Goal: Task Accomplishment & Management: Use online tool/utility

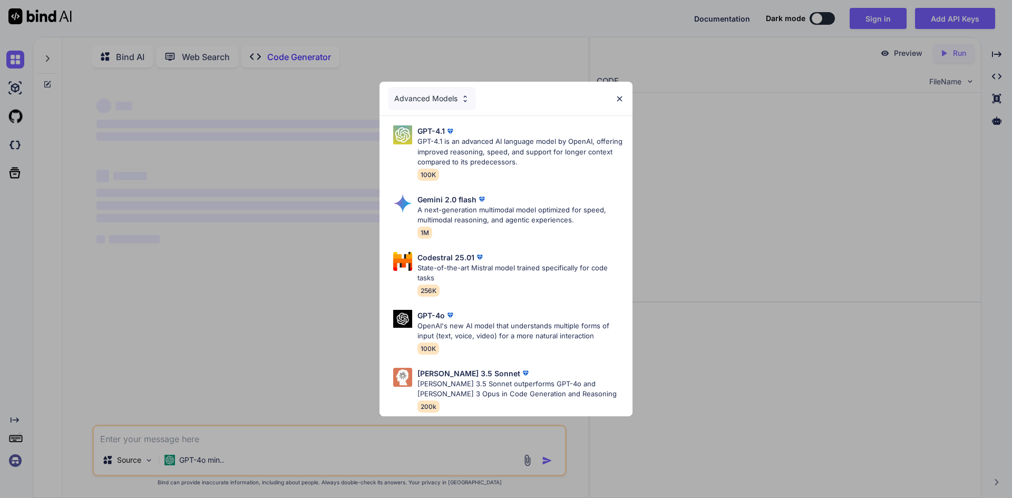
type textarea "x"
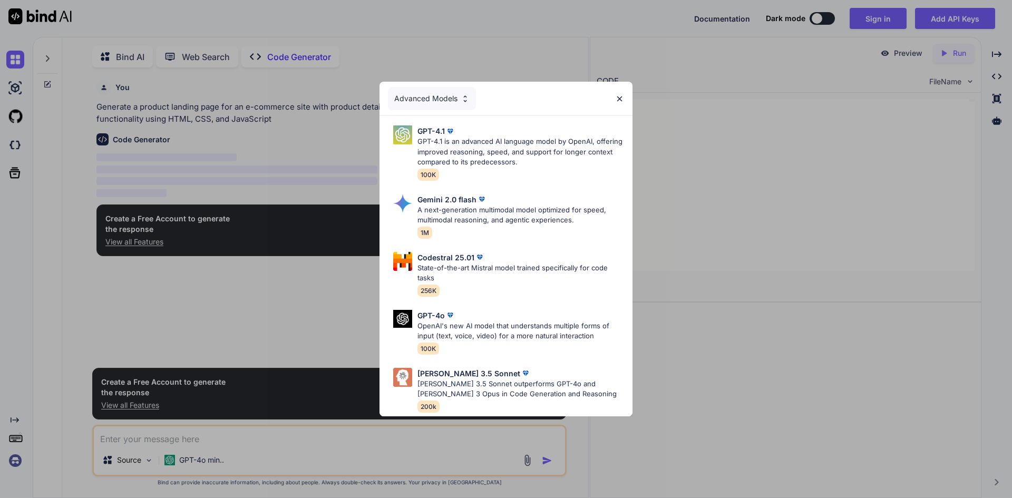
scroll to position [4, 0]
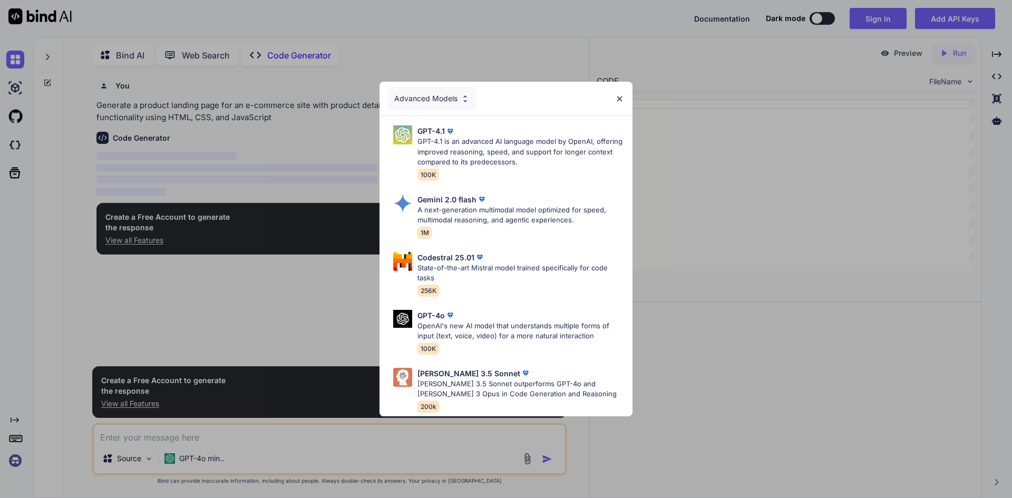
click at [618, 95] on img at bounding box center [619, 98] width 9 height 9
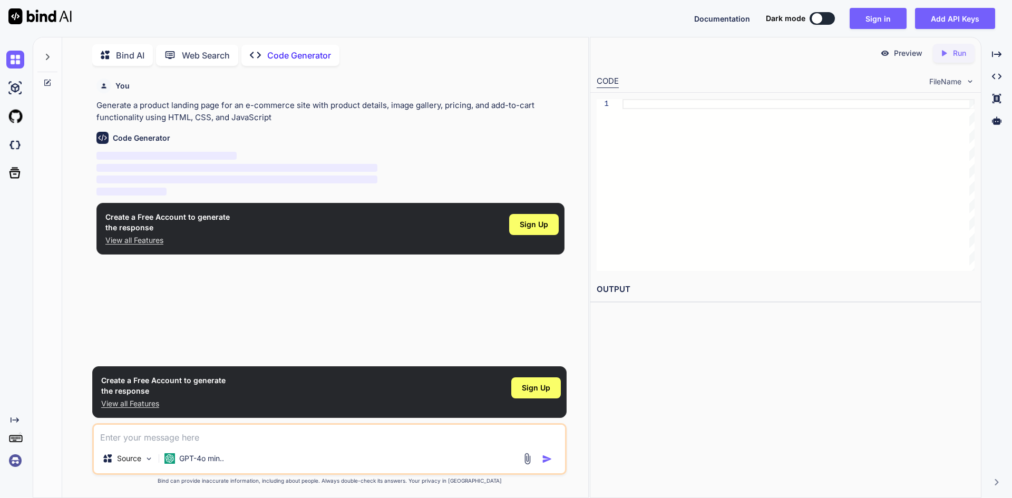
click at [177, 431] on textarea at bounding box center [329, 434] width 471 height 19
click at [194, 432] on textarea at bounding box center [329, 434] width 471 height 19
type textarea "წანტ ტო"
drag, startPoint x: 409, startPoint y: 439, endPoint x: 377, endPoint y: 438, distance: 32.2
click at [410, 439] on textarea "want to refine and beauty my landing page before i finish working on it" at bounding box center [329, 434] width 471 height 19
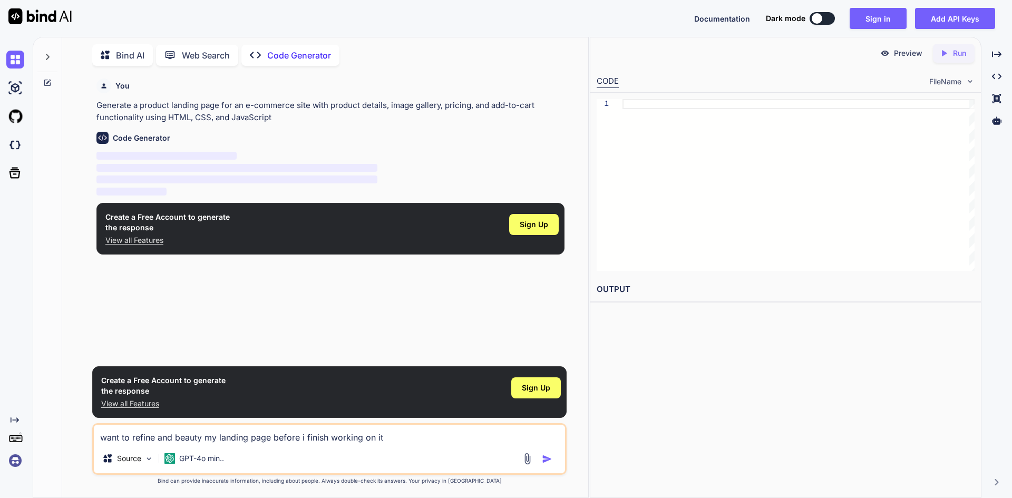
click at [349, 438] on textarea "want to refine and beauty my landing page before i finish working on it" at bounding box center [329, 434] width 471 height 19
click at [418, 437] on textarea "want to refine and beauty my landing page before i finish working on it" at bounding box center [329, 434] width 471 height 19
paste textarea "<!DOCTYPE html> <html lang="ka"> <head> <meta charset="UTF-8"> <meta name="view…"
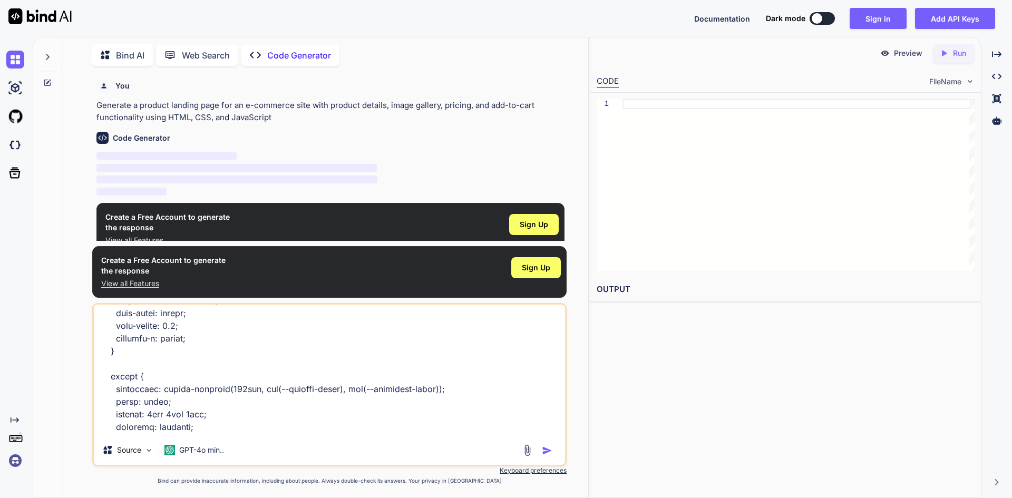
scroll to position [0, 0]
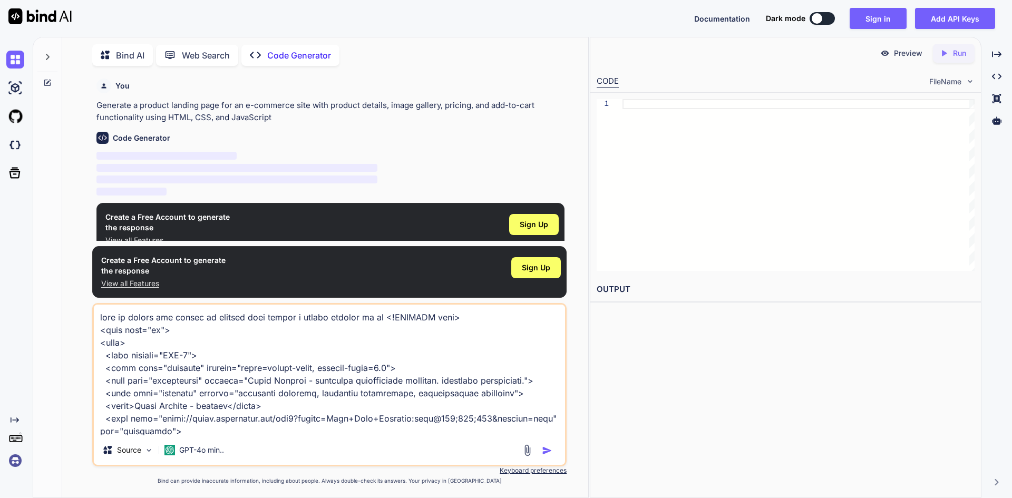
type textarea "lore ip dolors ame consec ad elitsed doei tempor i utlabo etdolor ma al <!ENIMA…"
click at [550, 451] on img "button" at bounding box center [547, 450] width 11 height 11
click at [545, 451] on img "button" at bounding box center [547, 450] width 11 height 11
click at [445, 395] on textarea at bounding box center [329, 370] width 471 height 131
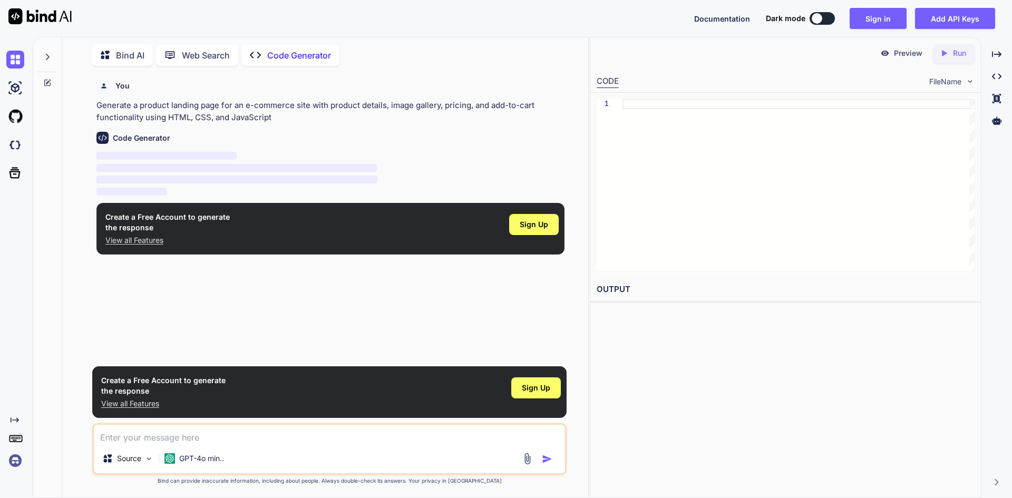
click at [421, 435] on textarea at bounding box center [329, 434] width 471 height 19
type textarea "hi"
click at [544, 455] on img "button" at bounding box center [547, 459] width 11 height 11
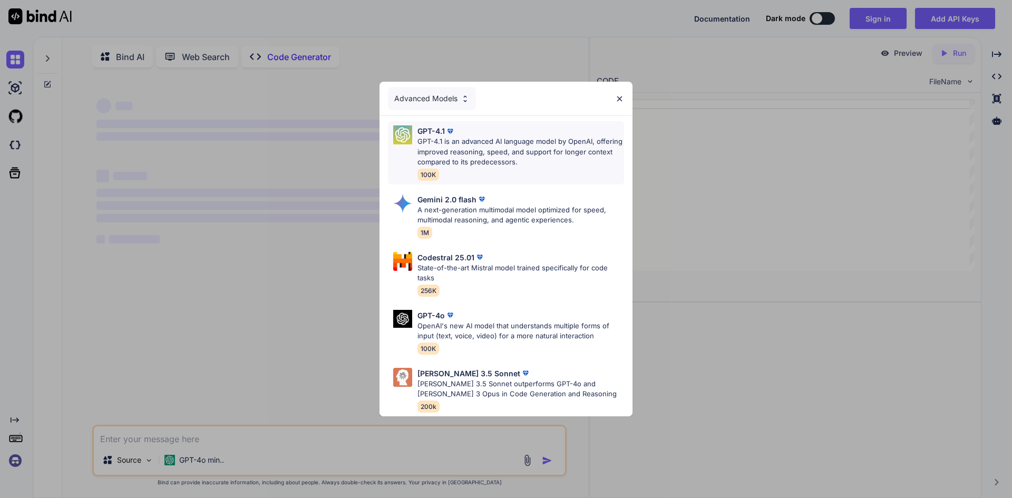
type textarea "x"
click at [485, 151] on p "GPT-4.1 is an advanced AI language model by OpenAI, offering improved reasoning…" at bounding box center [520, 151] width 207 height 31
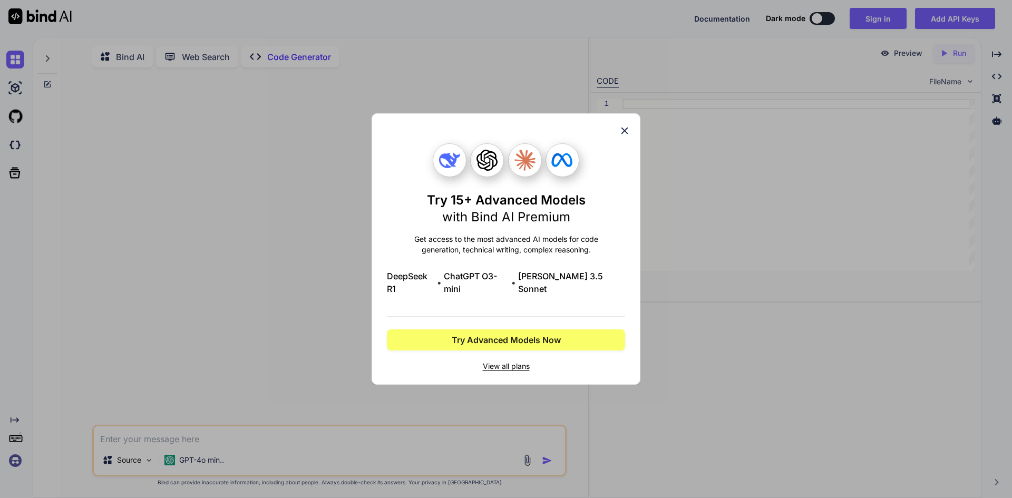
click at [630, 135] on icon at bounding box center [625, 131] width 12 height 12
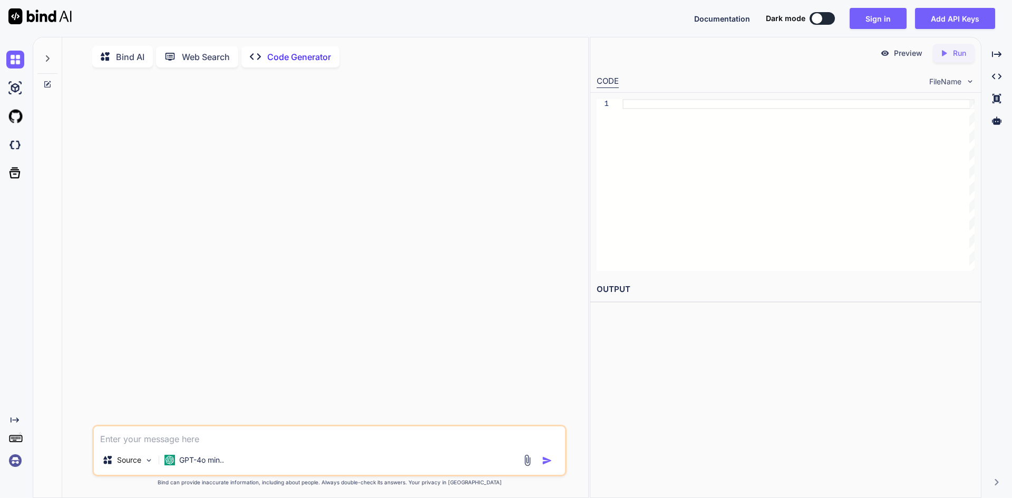
click at [210, 439] on textarea at bounding box center [329, 435] width 471 height 19
paste textarea "lore ip dolors ame consec ad elitsed doei tempor i utlabo etdolor ma al <!ENIMA…"
type textarea "lore ip dolors ame consec ad elitsed doei tempor i utlabo etdolor ma al <!ENIMA…"
type textarea "x"
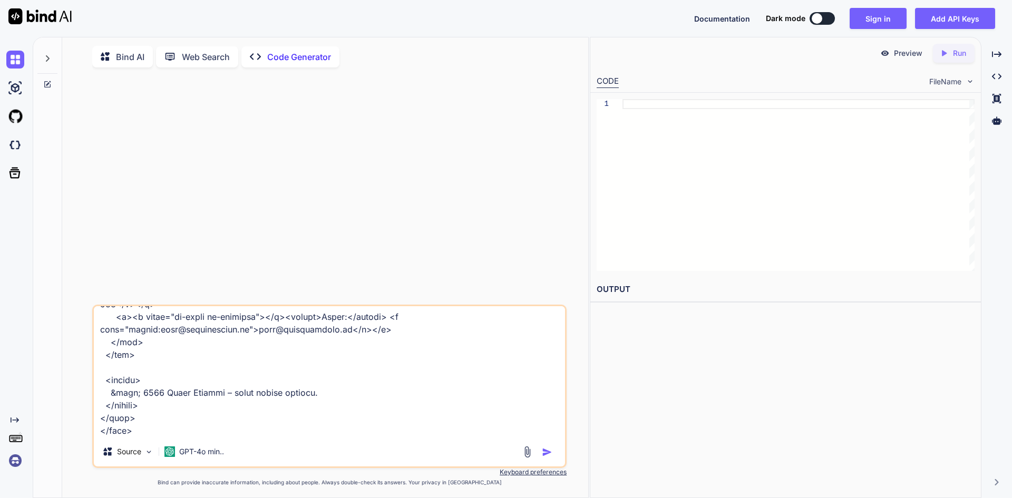
type textarea "lore ip dolors ame consec ad elitsed doei tempor i utlabo etdolor ma al <!ENIMA…"
click at [550, 456] on img "button" at bounding box center [547, 452] width 11 height 11
type textarea "x"
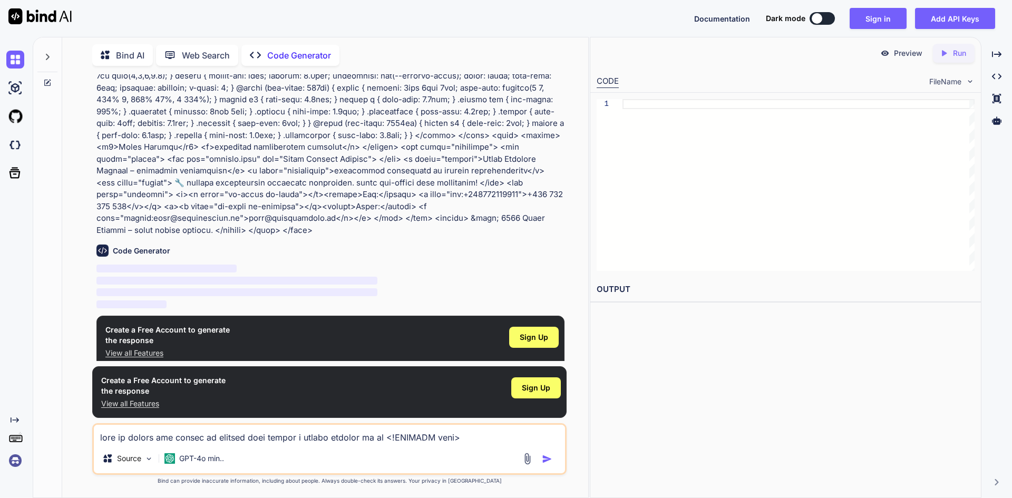
scroll to position [421, 0]
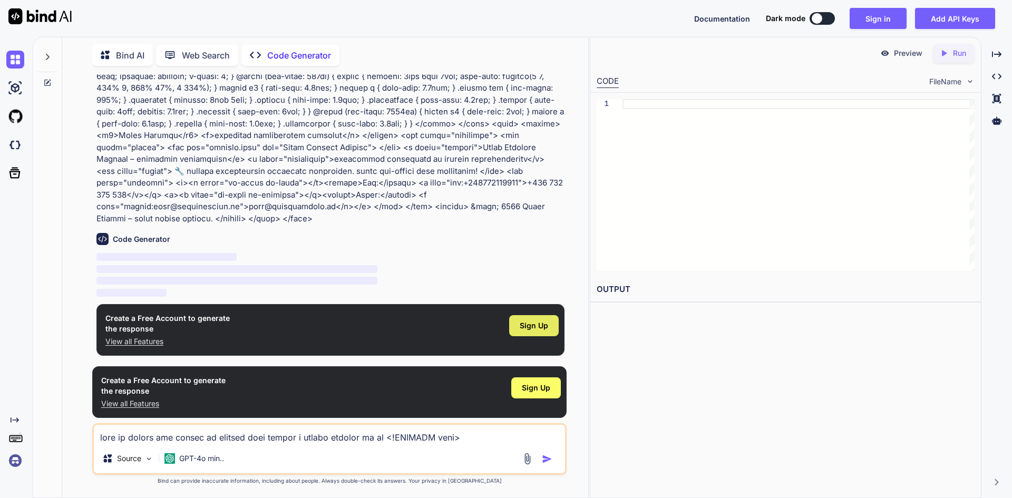
click at [538, 326] on span "Sign Up" at bounding box center [534, 325] width 28 height 11
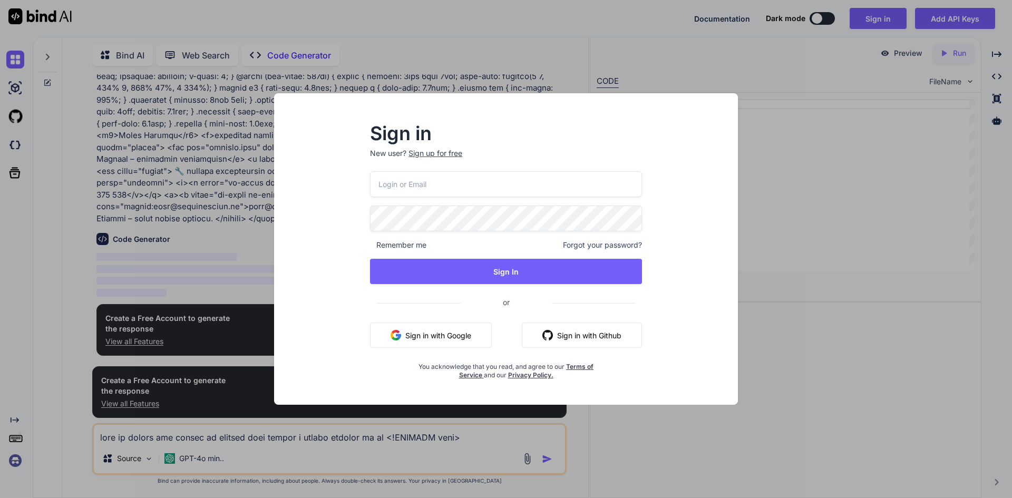
click at [425, 334] on button "Sign in with Google" at bounding box center [431, 335] width 122 height 25
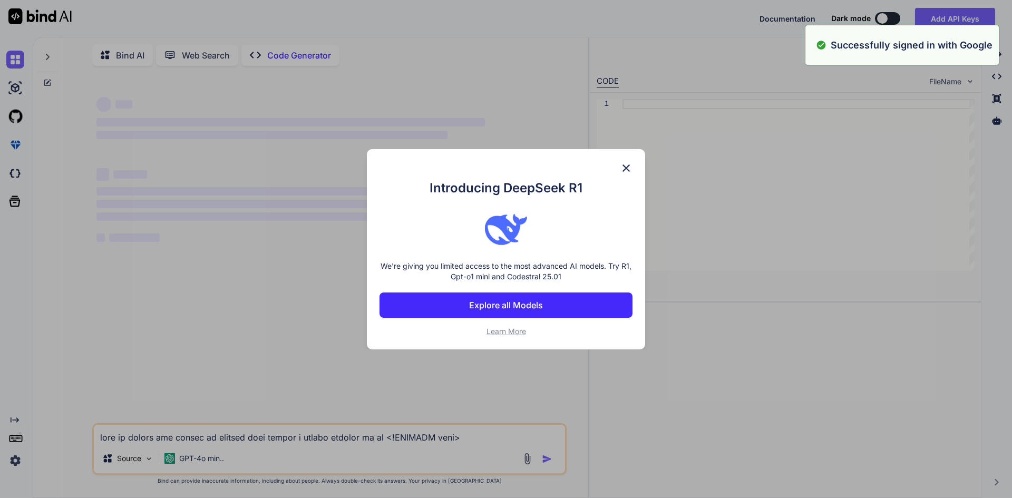
scroll to position [0, 0]
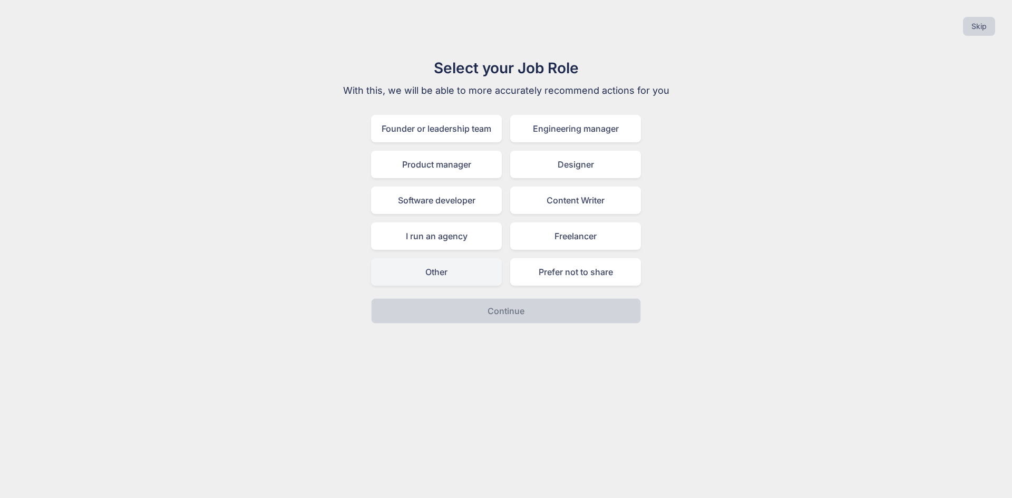
click at [450, 273] on div "Other" at bounding box center [436, 271] width 131 height 27
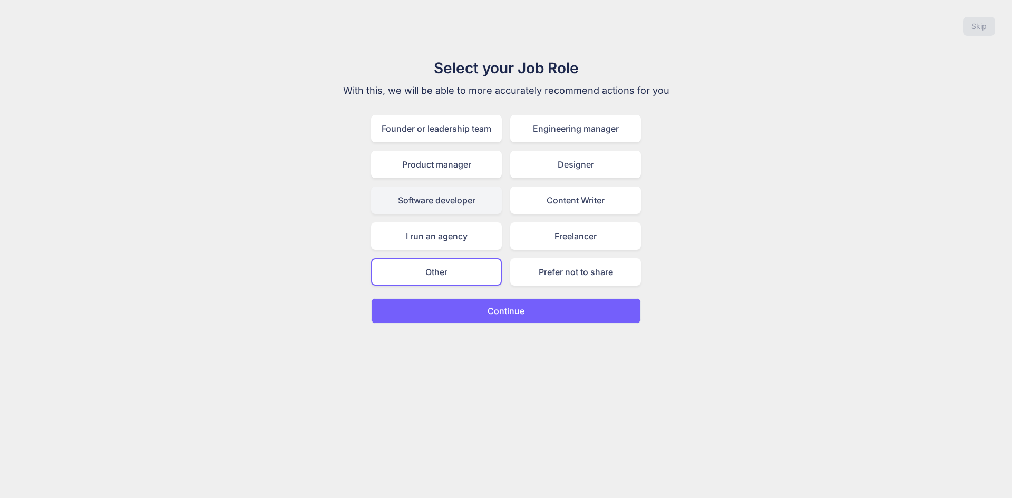
click at [468, 208] on div "Software developer" at bounding box center [436, 200] width 131 height 27
click at [531, 319] on button "Continue" at bounding box center [506, 310] width 270 height 25
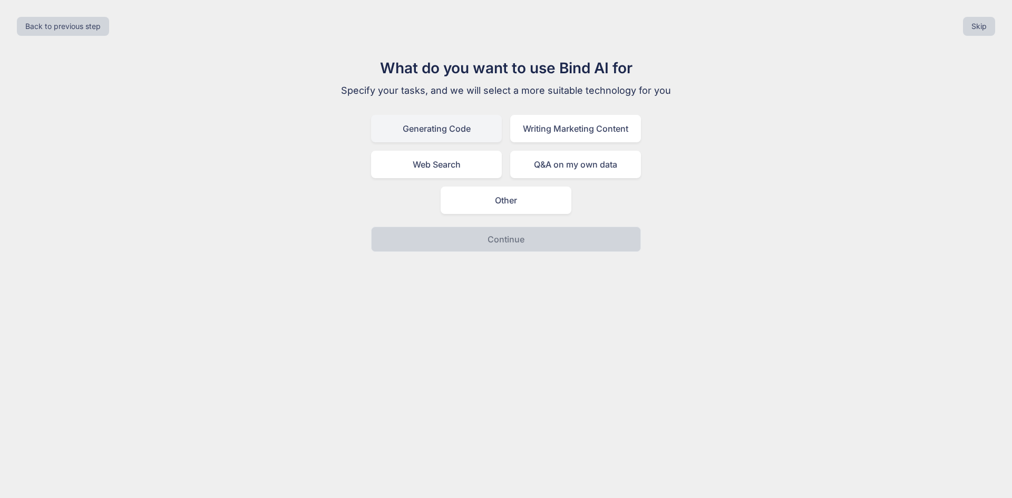
click at [486, 136] on div "Generating Code" at bounding box center [436, 128] width 131 height 27
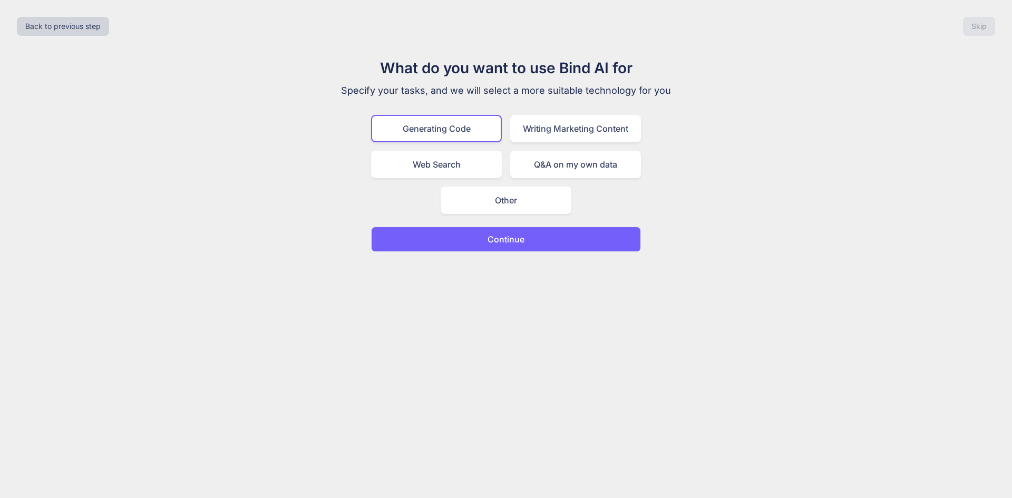
click at [511, 245] on p "Continue" at bounding box center [505, 239] width 37 height 13
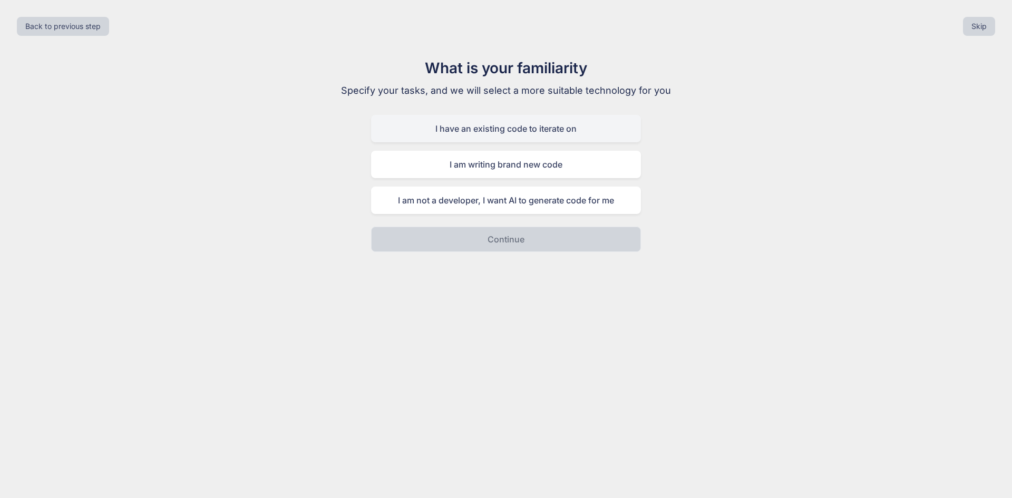
click at [486, 131] on div "I have an existing code to iterate on" at bounding box center [506, 128] width 270 height 27
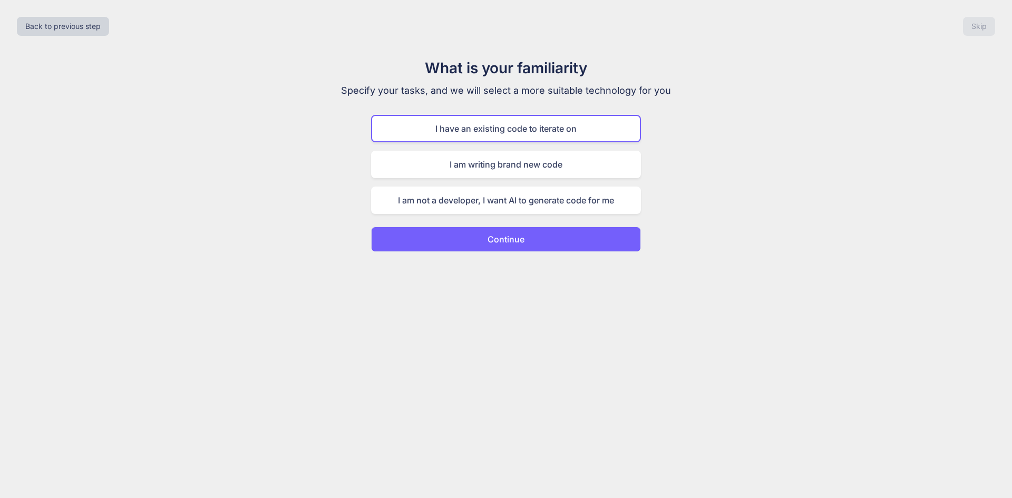
click at [513, 235] on p "Continue" at bounding box center [505, 239] width 37 height 13
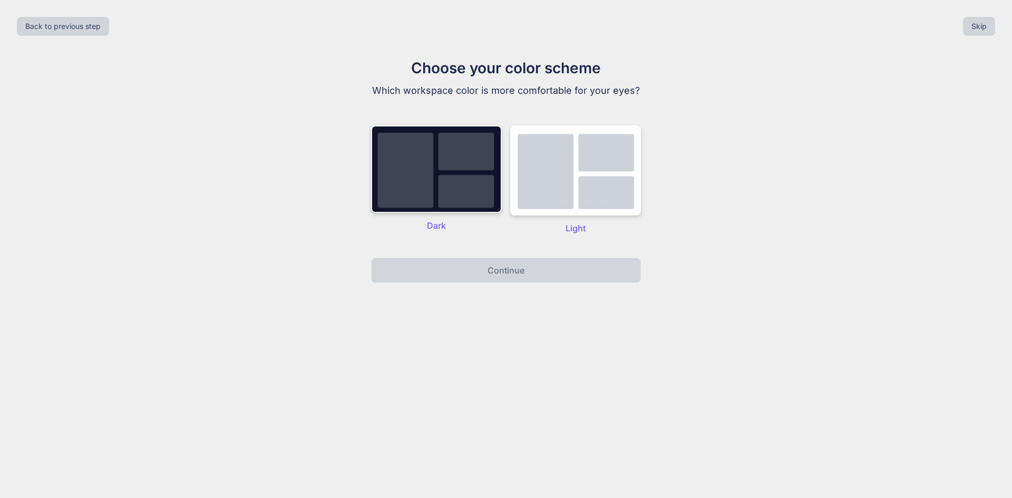
click at [445, 158] on img at bounding box center [436, 168] width 131 height 87
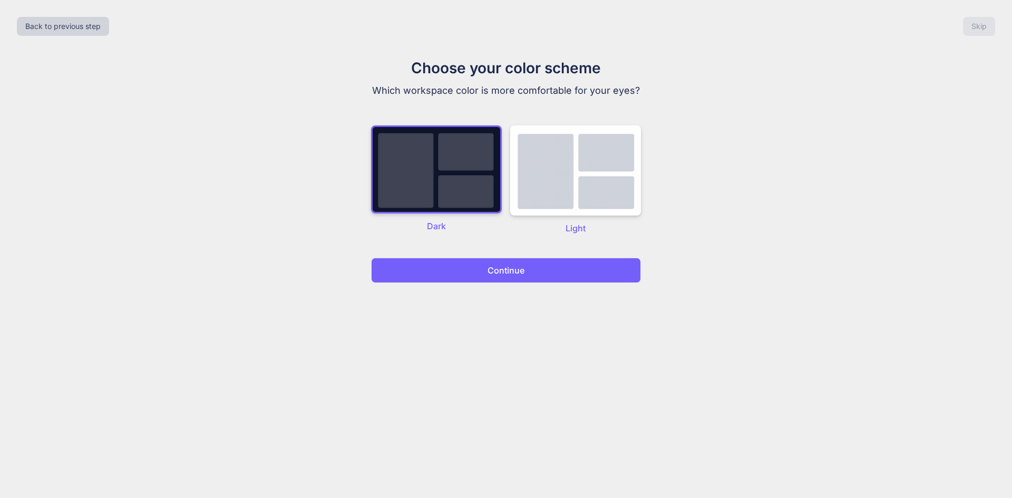
click at [505, 272] on p "Continue" at bounding box center [505, 270] width 37 height 13
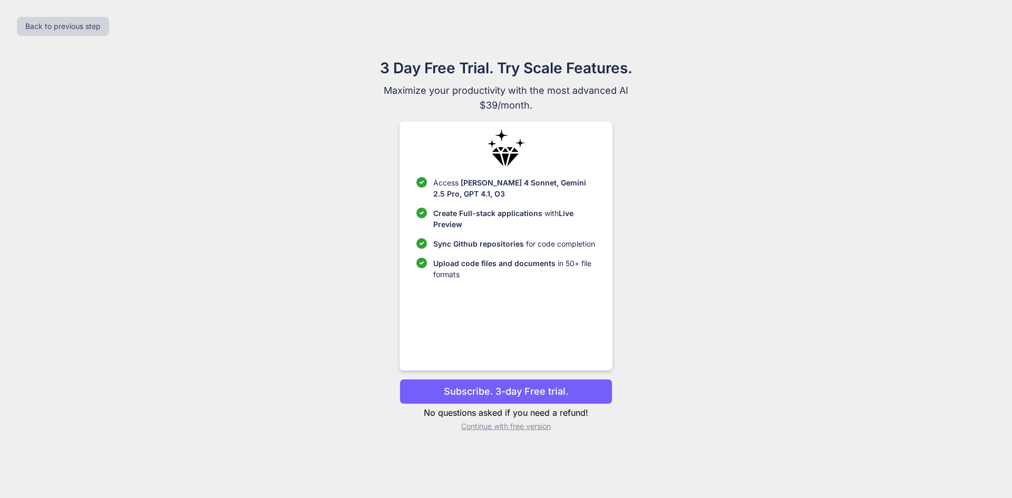
click at [512, 427] on p "Continue with free version" at bounding box center [505, 426] width 212 height 11
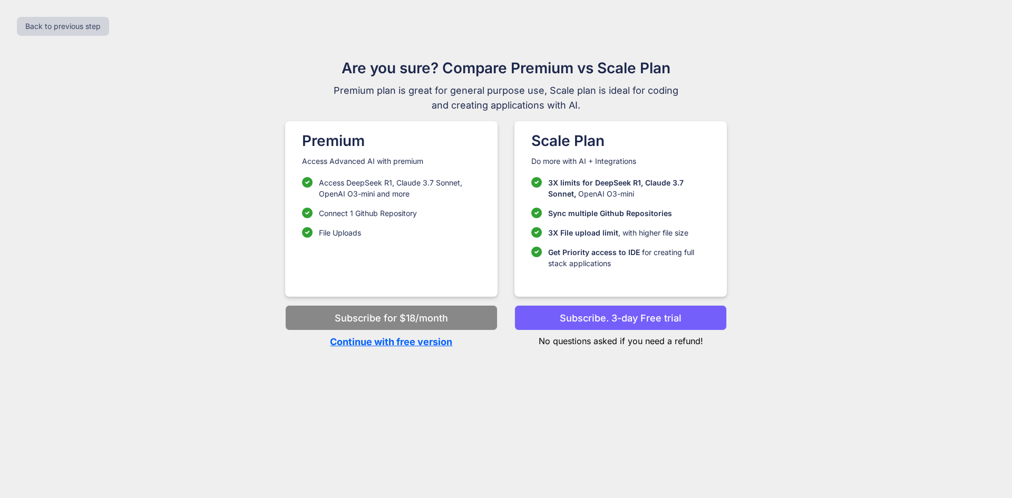
click at [415, 344] on p "Continue with free version" at bounding box center [391, 342] width 212 height 14
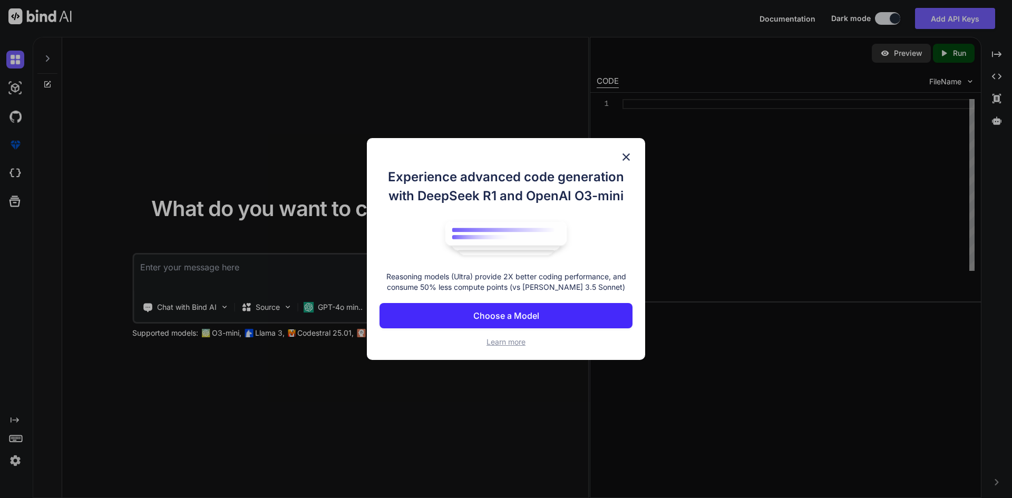
click at [626, 159] on img at bounding box center [626, 157] width 13 height 13
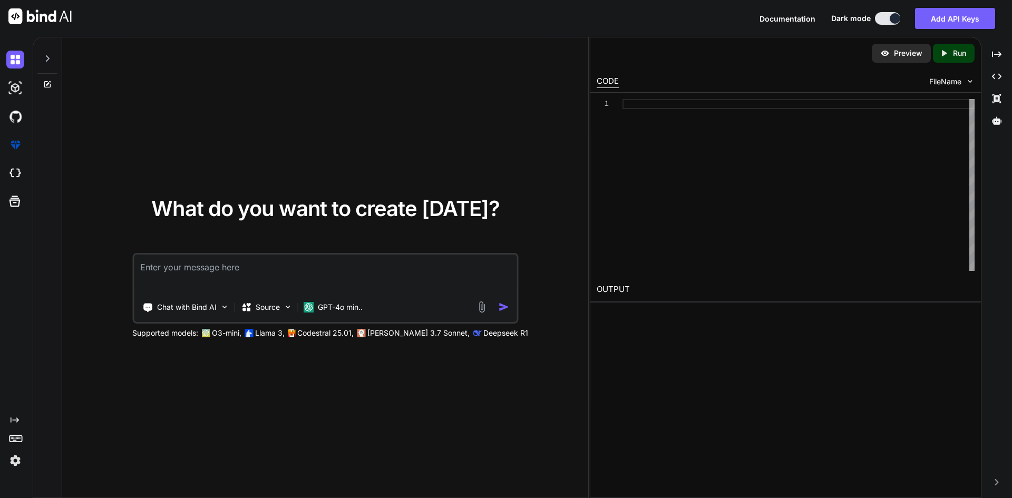
click at [246, 272] on textarea at bounding box center [325, 274] width 383 height 39
paste textarea "lore ip dolors ame consec ad elitsed doei tempor i utlabo etdolor ma al <!ENIMA…"
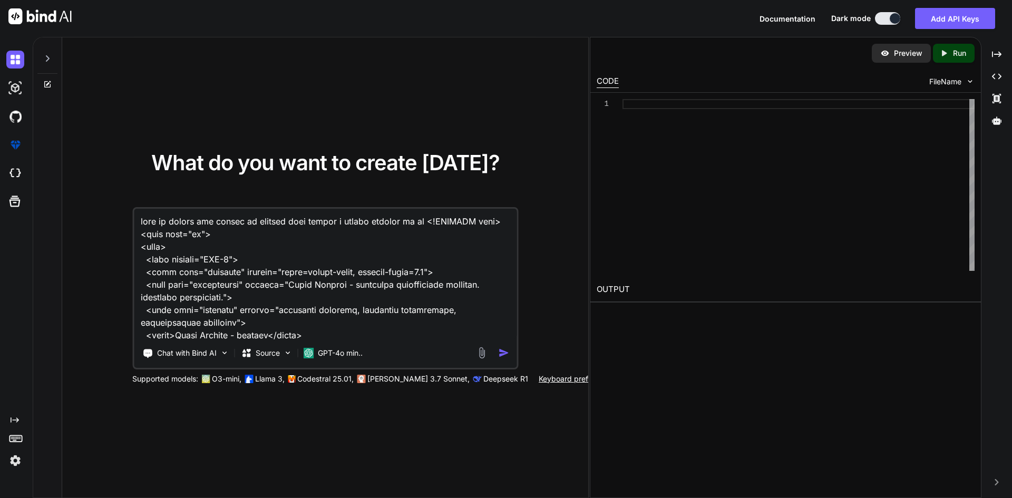
click at [422, 221] on textarea at bounding box center [325, 274] width 383 height 131
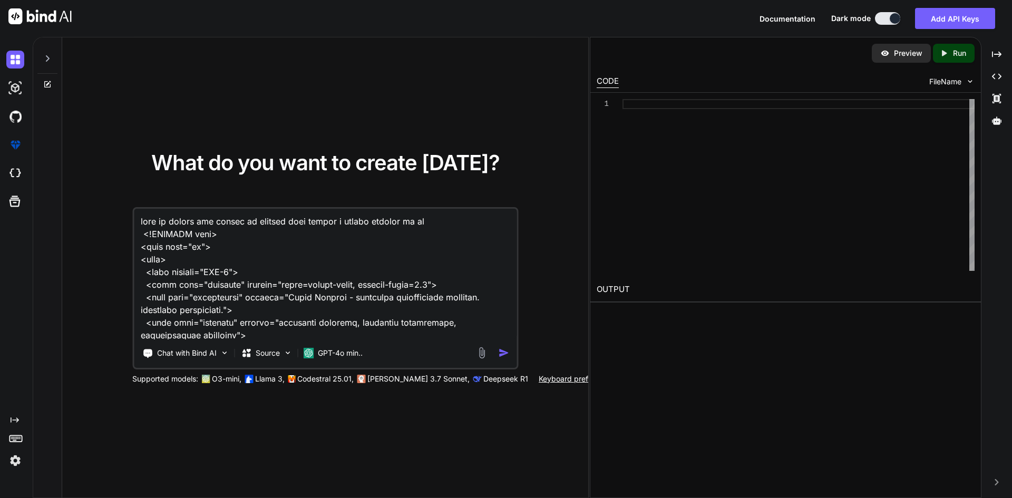
type textarea "lore ip dolors ame consec ad elitsed doei tempor i utlabo etdolor ma al <!ENIMA…"
click at [500, 353] on img "button" at bounding box center [503, 352] width 11 height 11
click at [499, 353] on img "button" at bounding box center [503, 352] width 11 height 11
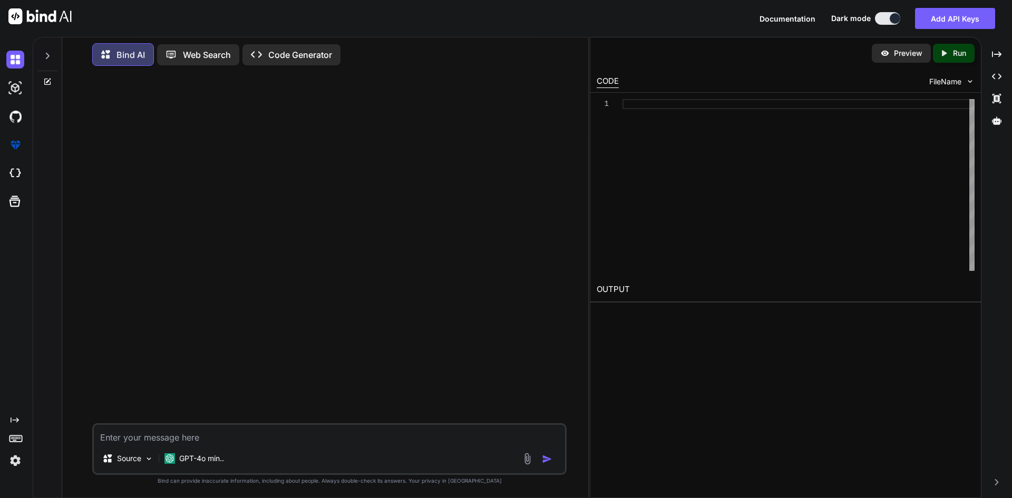
drag, startPoint x: 268, startPoint y: 437, endPoint x: 273, endPoint y: 359, distance: 78.1
click at [268, 437] on textarea at bounding box center [329, 434] width 471 height 19
click at [204, 52] on p "Web Search" at bounding box center [207, 54] width 48 height 13
click at [301, 57] on p "Code Generator" at bounding box center [300, 54] width 64 height 13
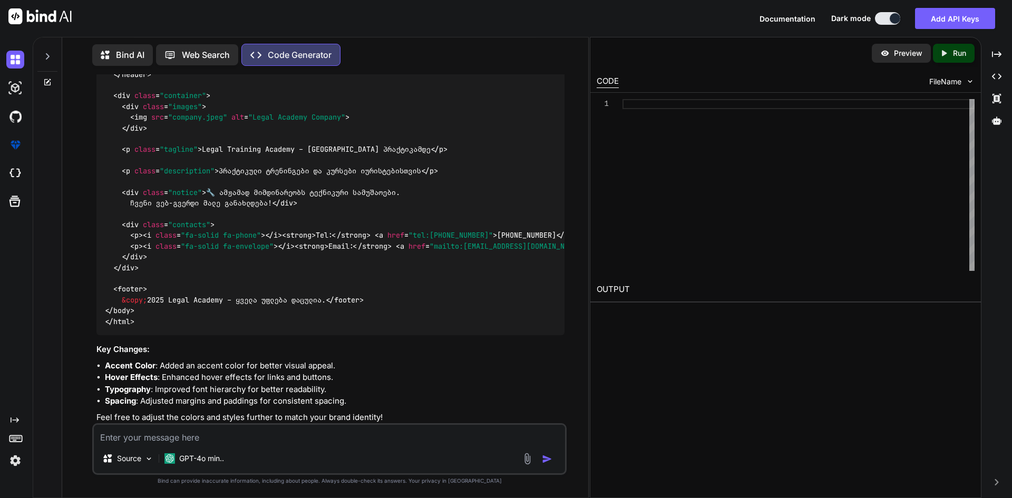
scroll to position [1476, 0]
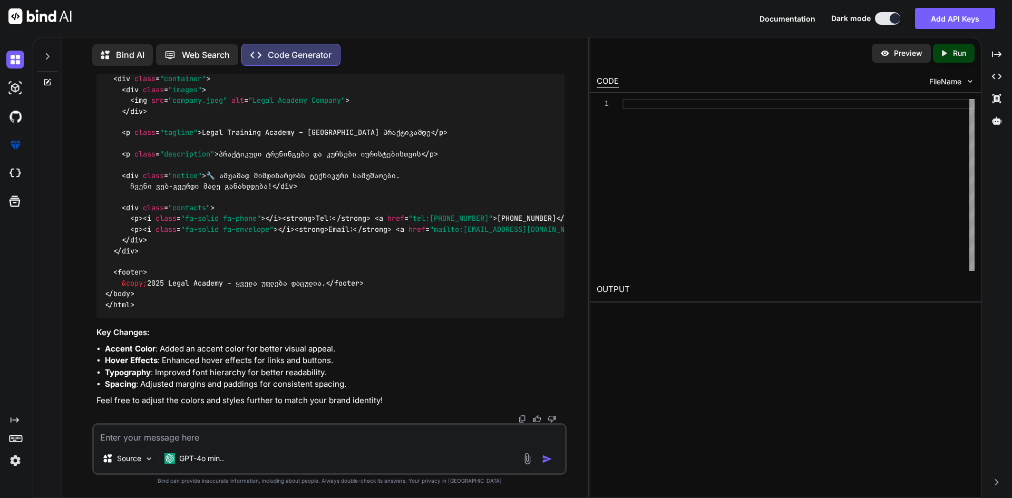
click at [593, 257] on div "1" at bounding box center [785, 185] width 390 height 184
drag, startPoint x: 584, startPoint y: 245, endPoint x: 583, endPoint y: 287, distance: 42.2
click at [574, 298] on div "You Code Generator Your landing page is already well-structured and visually ap…" at bounding box center [329, 285] width 517 height 423
click at [587, 285] on div "You Code Generator Your landing page is already well-structured and visually ap…" at bounding box center [329, 285] width 517 height 423
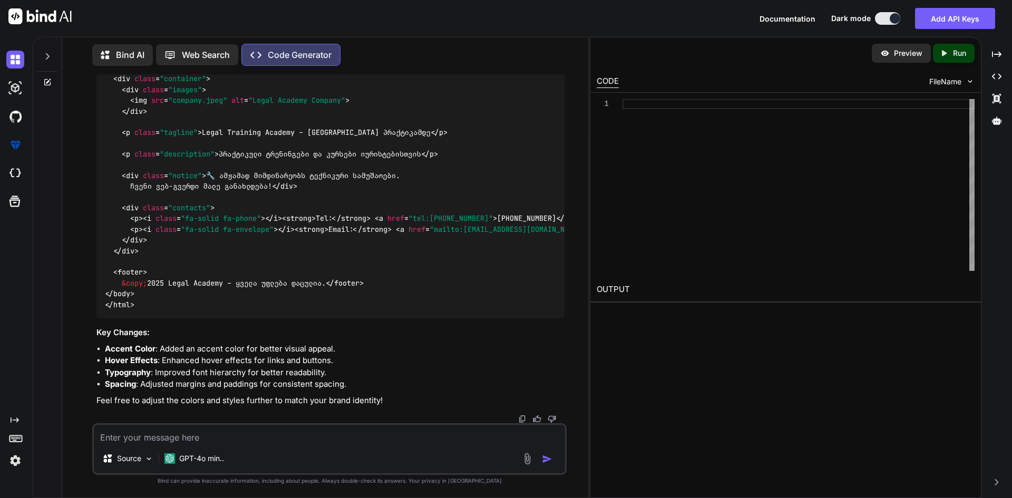
scroll to position [3074, 0]
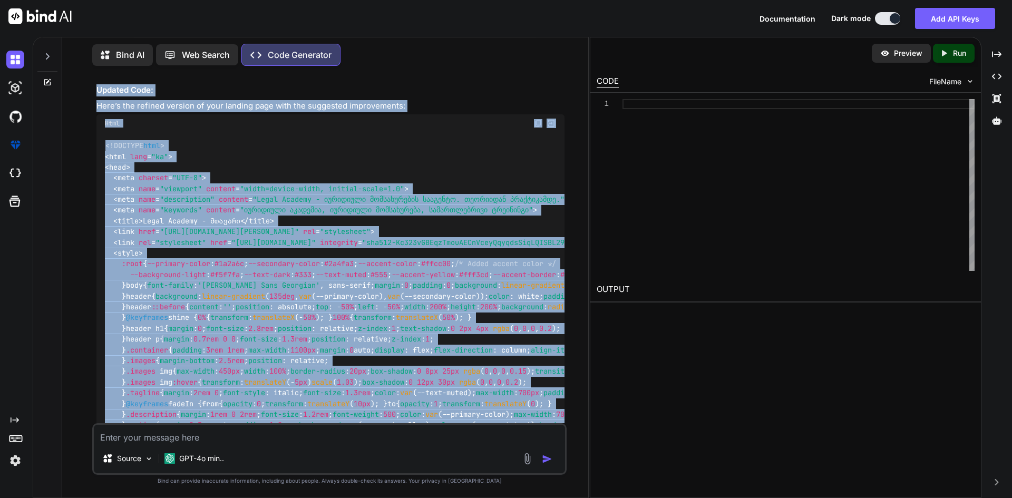
scroll to position [630, 0]
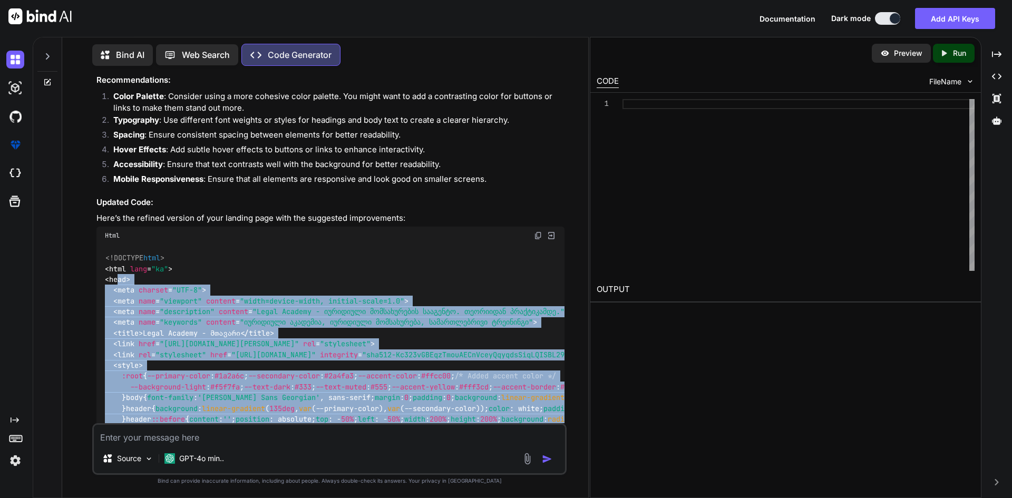
drag, startPoint x: 143, startPoint y: 295, endPoint x: 327, endPoint y: 251, distance: 189.2
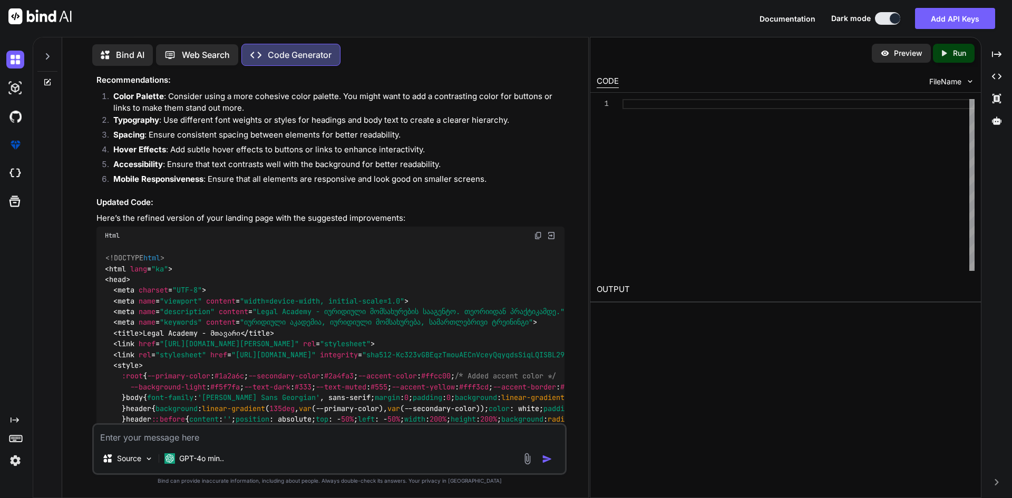
click at [536, 236] on img at bounding box center [538, 235] width 8 height 8
